Goal: Task Accomplishment & Management: Use online tool/utility

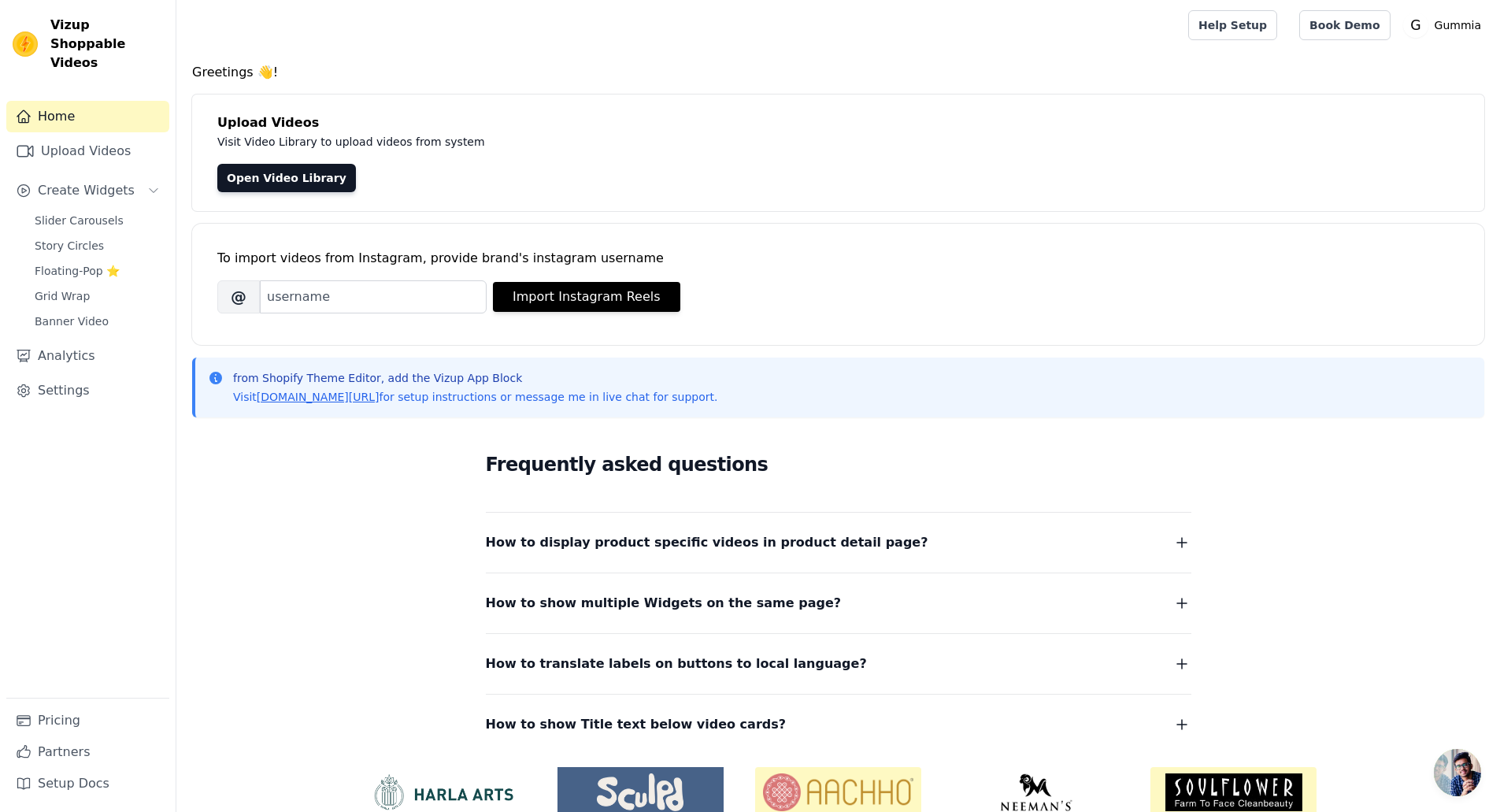
scroll to position [71, 0]
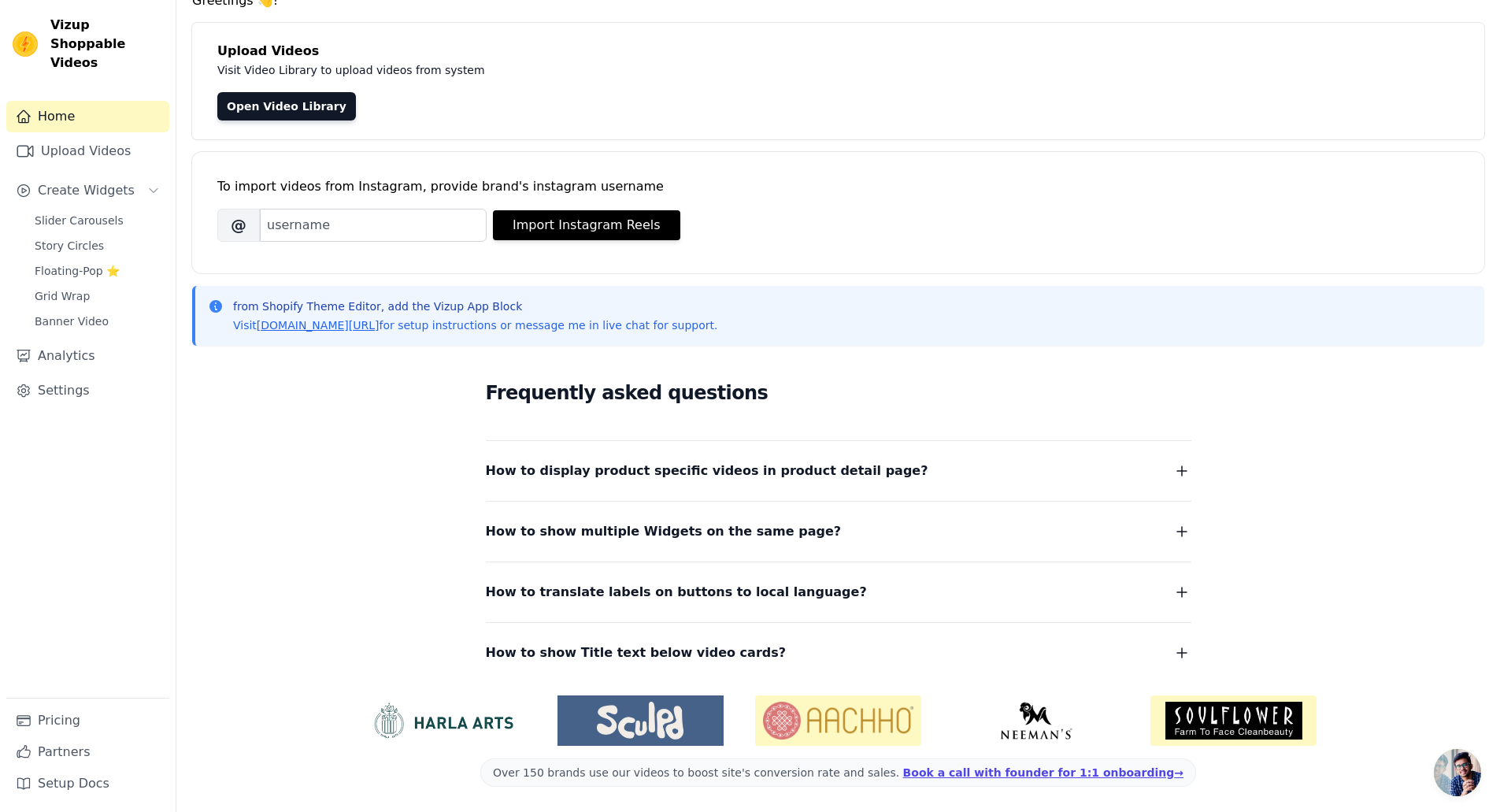
click at [614, 472] on span "How to display product specific videos in product detail page?" at bounding box center [707, 471] width 443 height 22
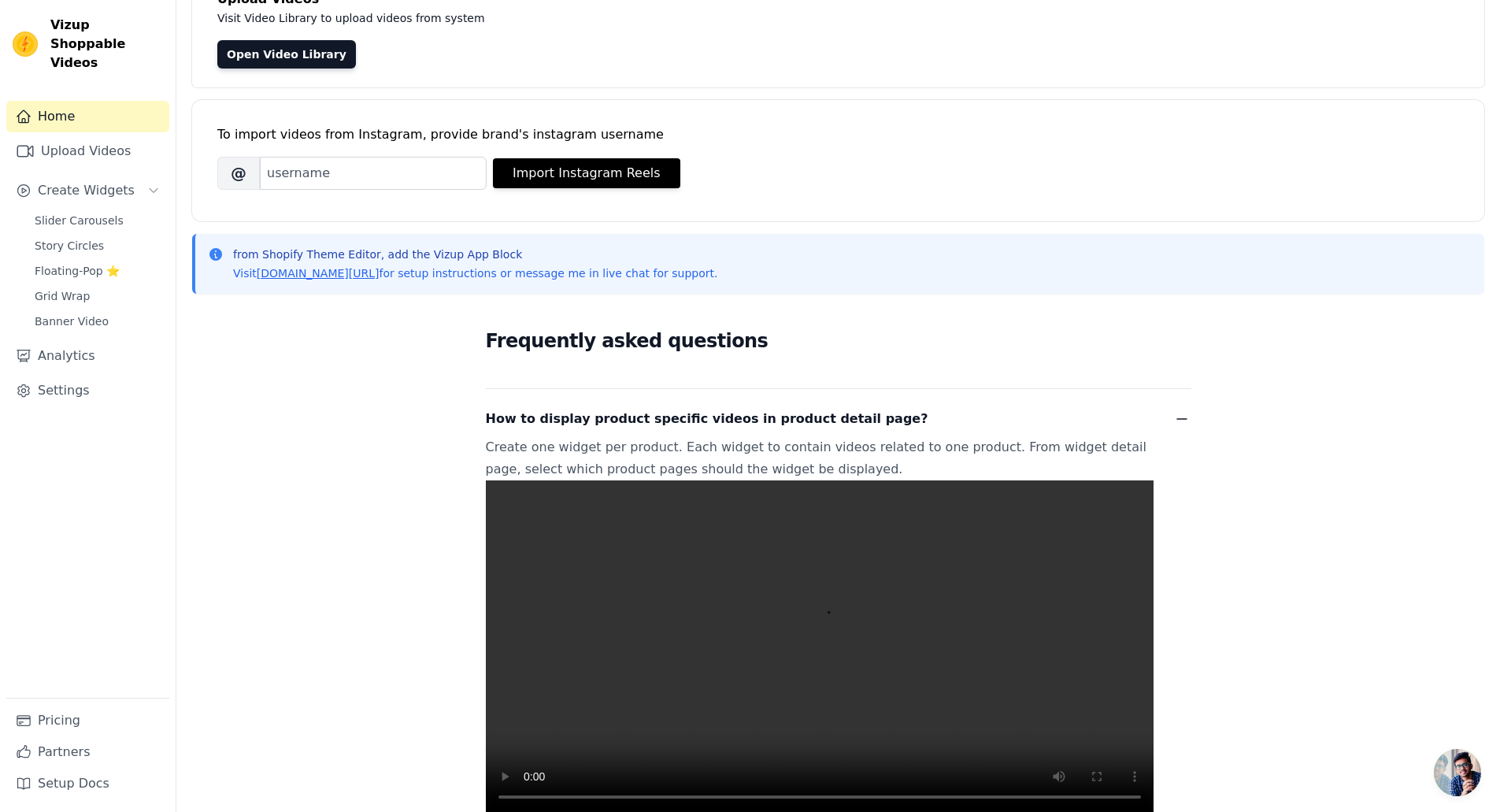
scroll to position [123, 0]
click at [113, 209] on link "Slider Carousels" at bounding box center [96, 220] width 144 height 22
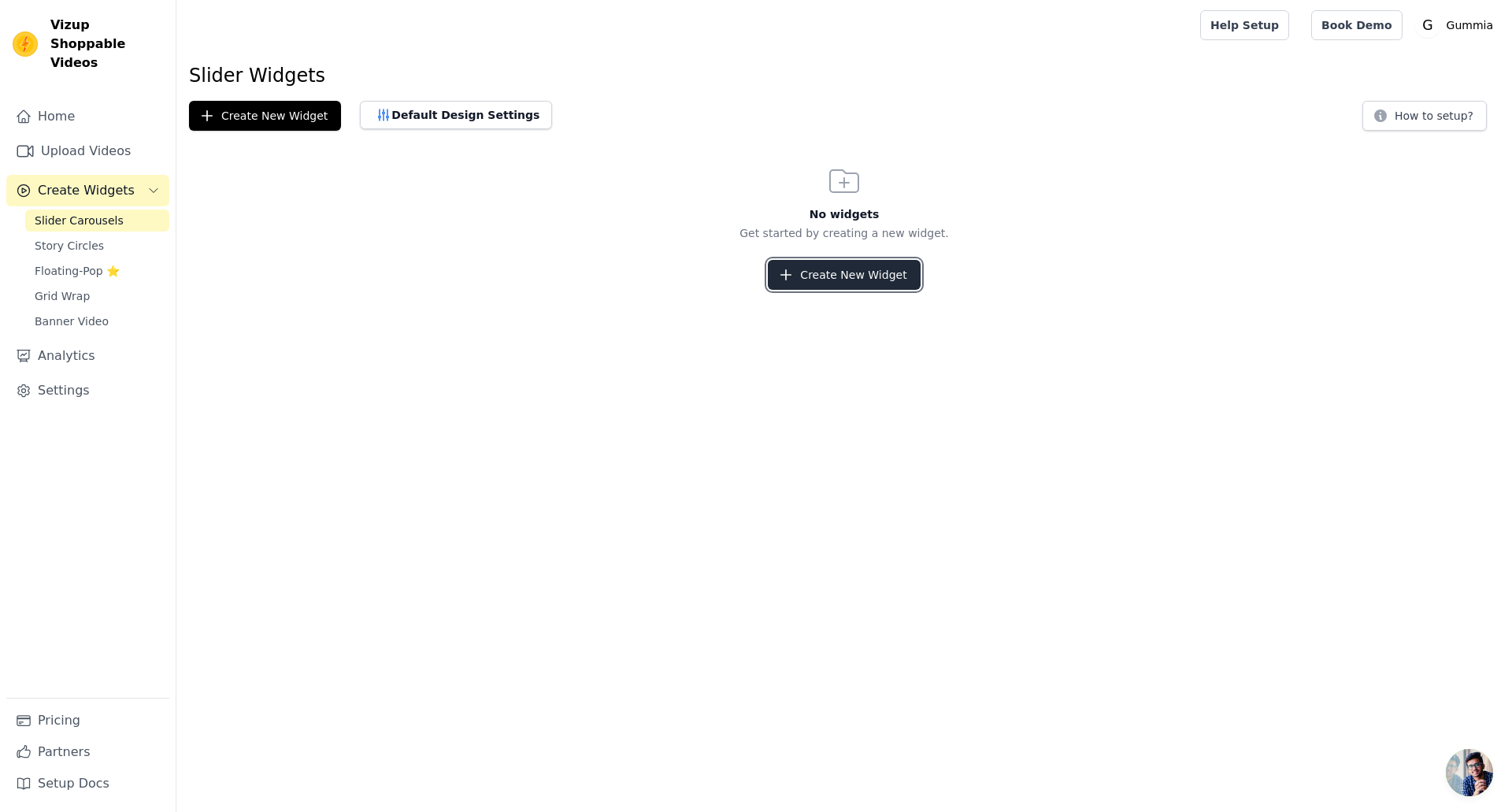
click at [792, 277] on icon "button" at bounding box center [785, 275] width 15 height 15
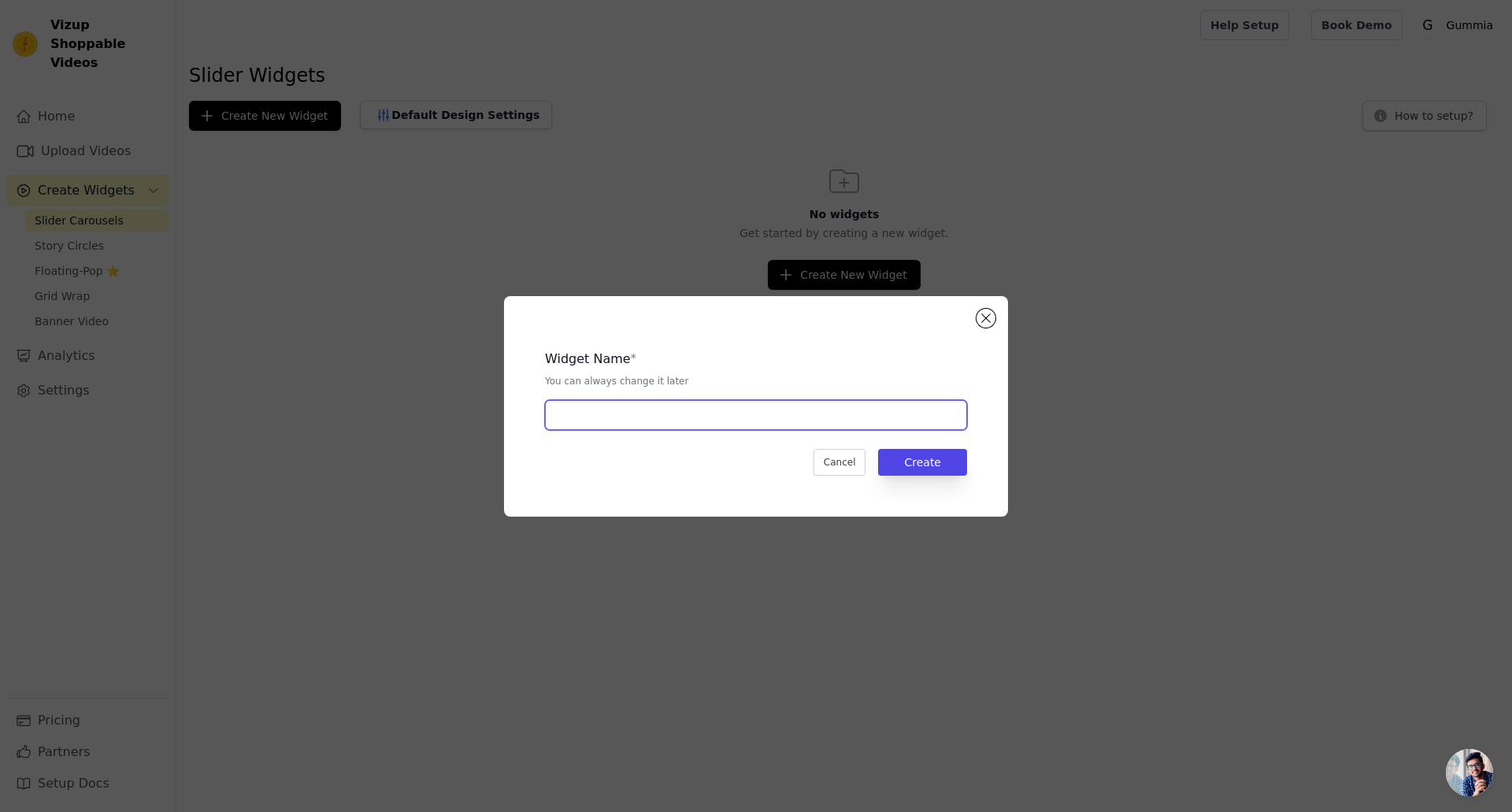
click at [722, 424] on input "text" at bounding box center [756, 415] width 422 height 30
type input "h"
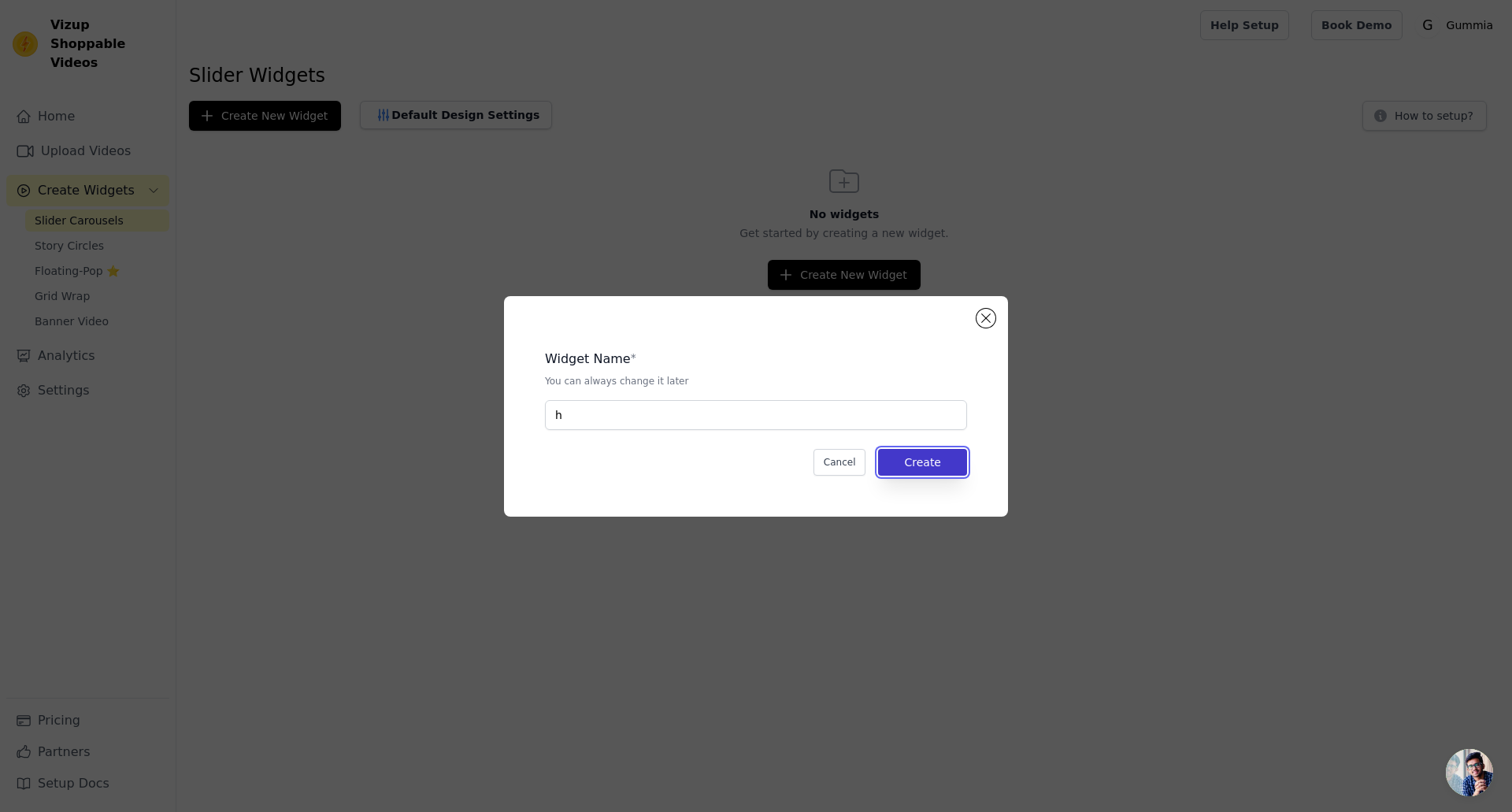
click at [926, 456] on button "Create" at bounding box center [922, 462] width 89 height 27
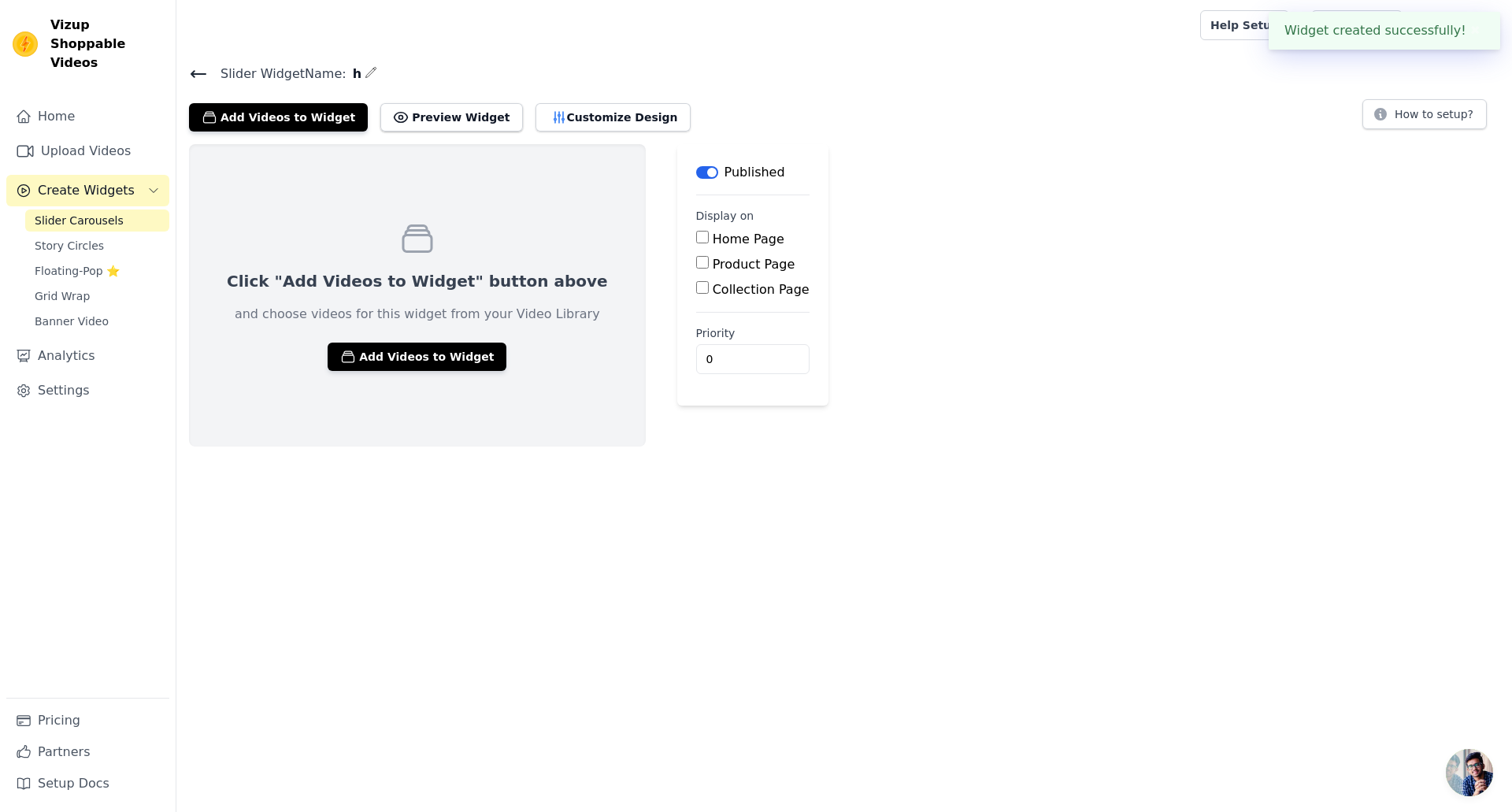
click at [713, 266] on label "Product Page" at bounding box center [754, 263] width 83 height 15
click at [705, 266] on input "Product Page" at bounding box center [702, 262] width 13 height 13
checkbox input "true"
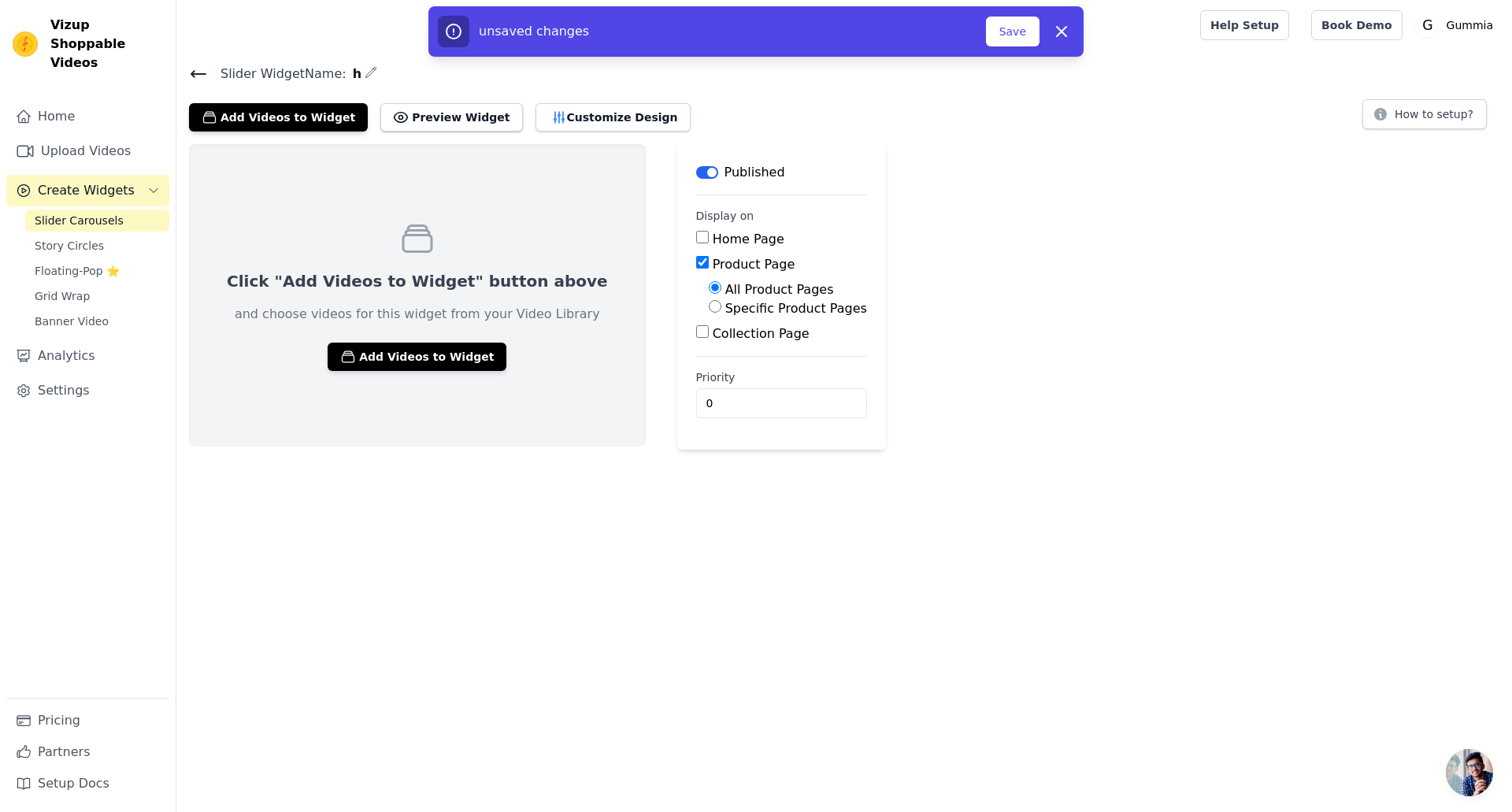
click at [725, 307] on label "Specific Product Pages" at bounding box center [796, 307] width 142 height 15
click at [709, 307] on input "Specific Product Pages" at bounding box center [715, 306] width 13 height 13
radio input "true"
click at [709, 335] on button "Select Products" at bounding box center [761, 344] width 106 height 27
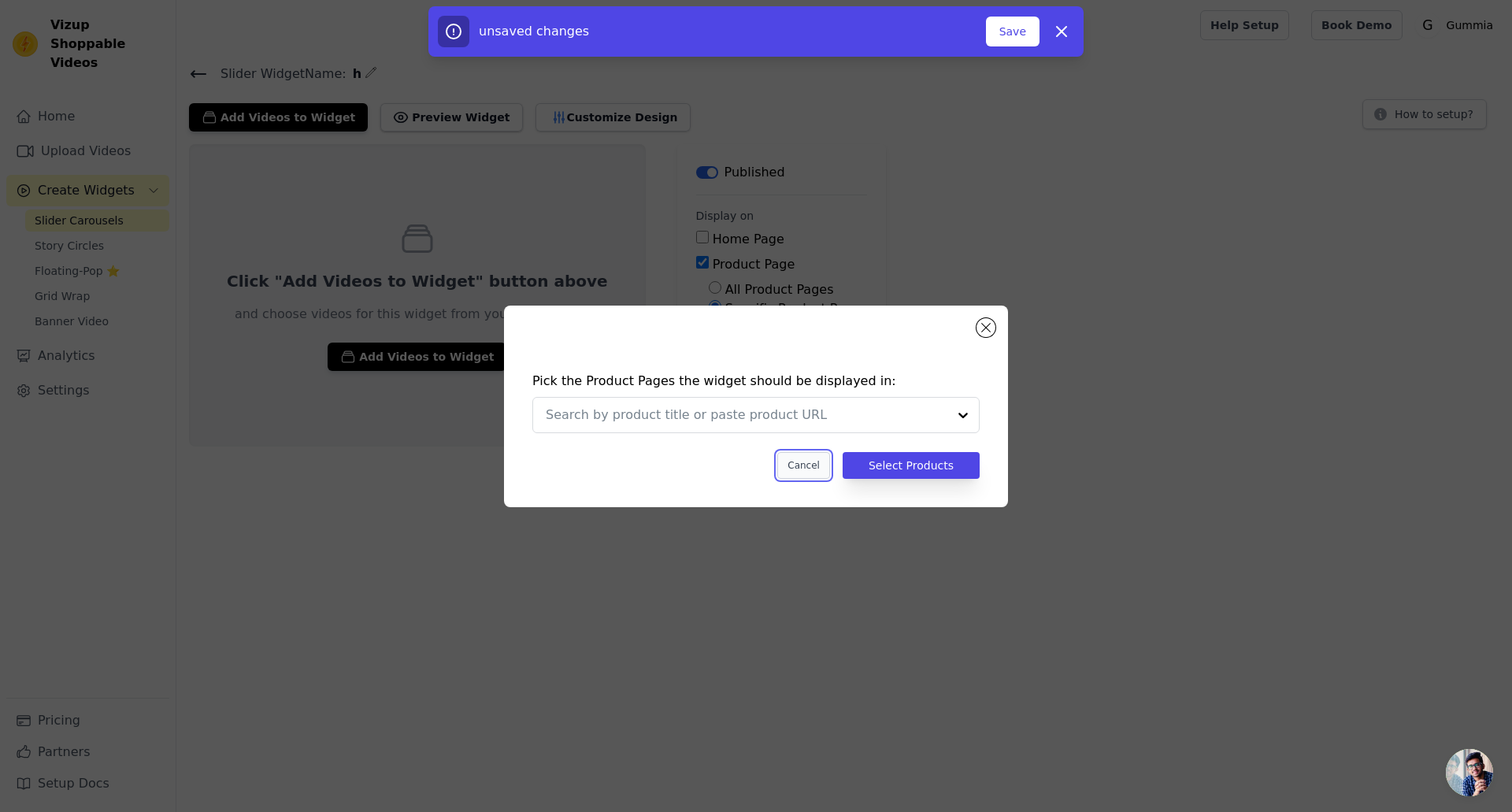
click at [815, 464] on button "Cancel" at bounding box center [803, 465] width 53 height 27
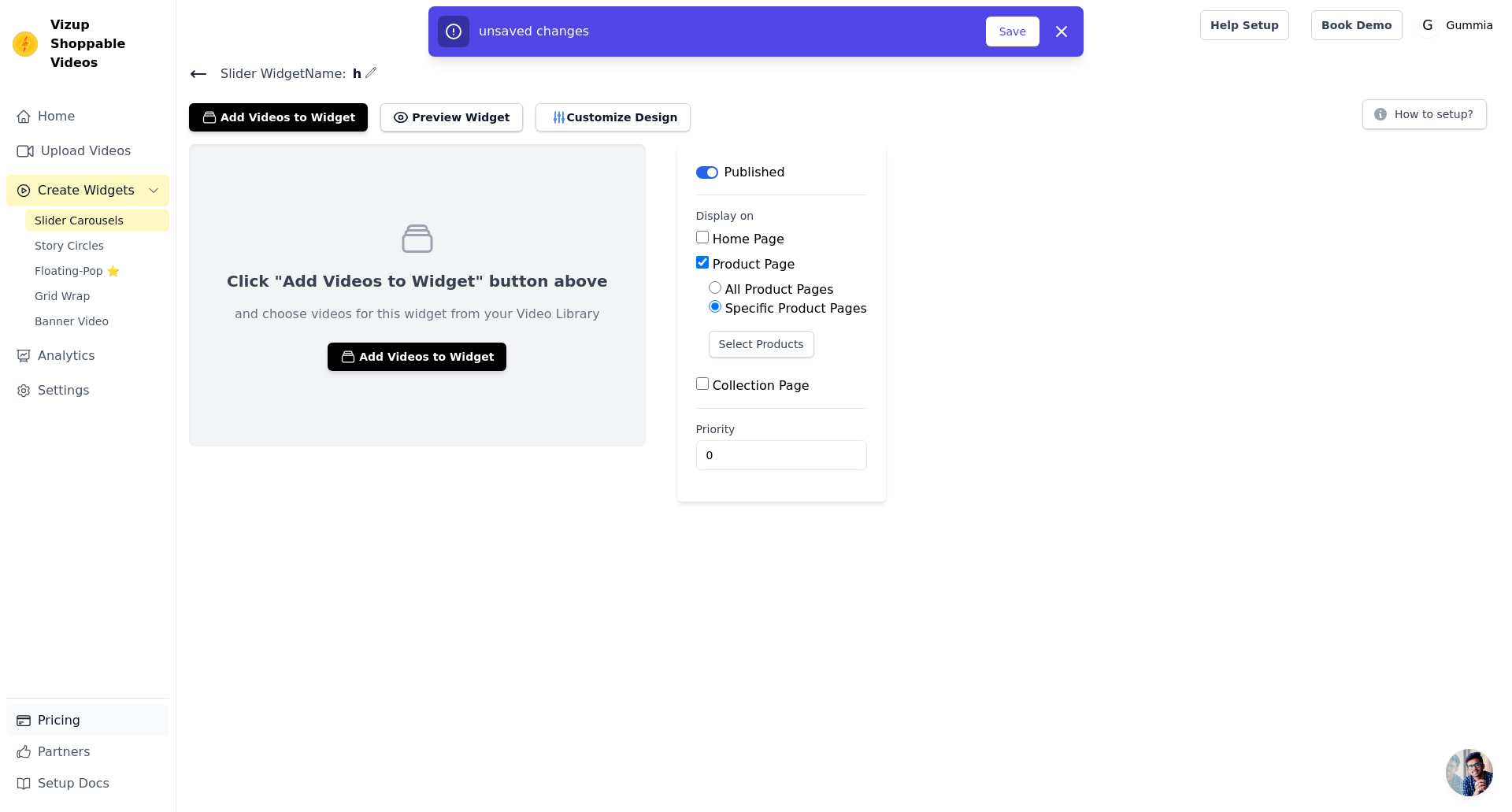
click at [100, 724] on link "Pricing" at bounding box center [87, 720] width 163 height 32
